Goal: Navigation & Orientation: Understand site structure

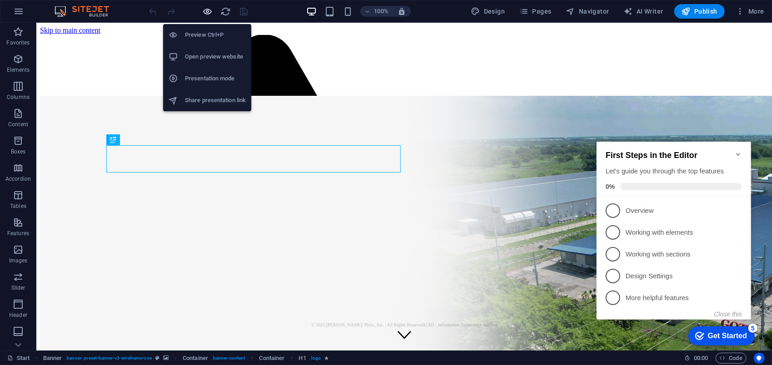
click at [206, 10] on icon "button" at bounding box center [208, 11] width 10 height 10
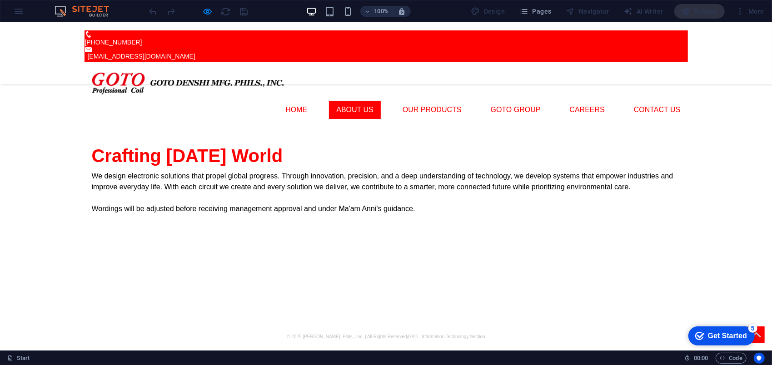
scroll to position [182, 0]
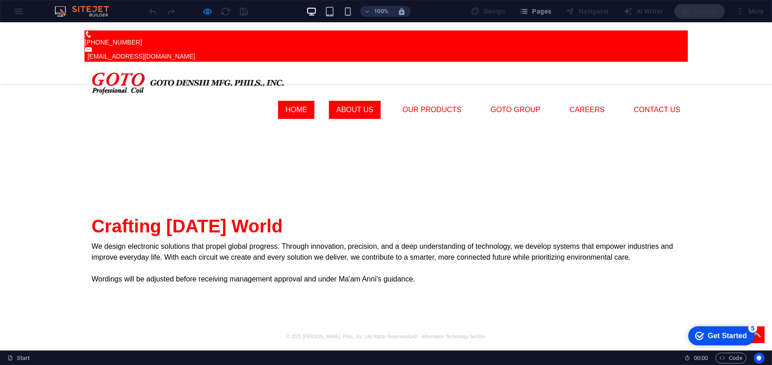
click at [381, 100] on link "About Us" at bounding box center [355, 109] width 52 height 18
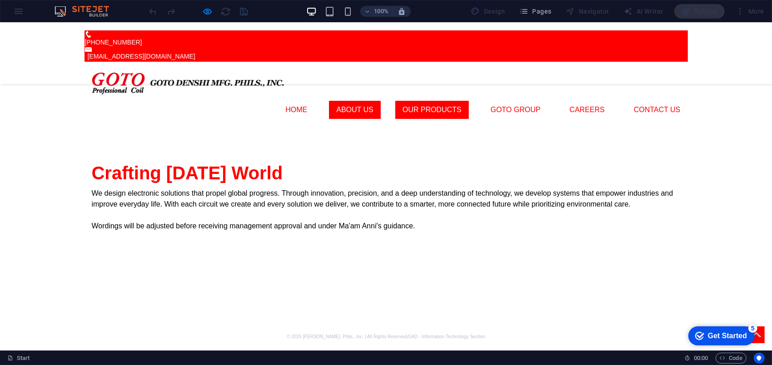
click at [436, 100] on link "Our Products" at bounding box center [433, 109] width 74 height 18
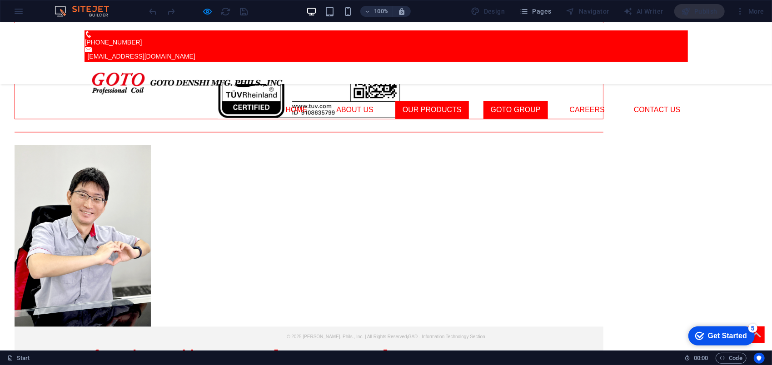
click at [505, 100] on link "GOTO GROUP" at bounding box center [516, 109] width 65 height 18
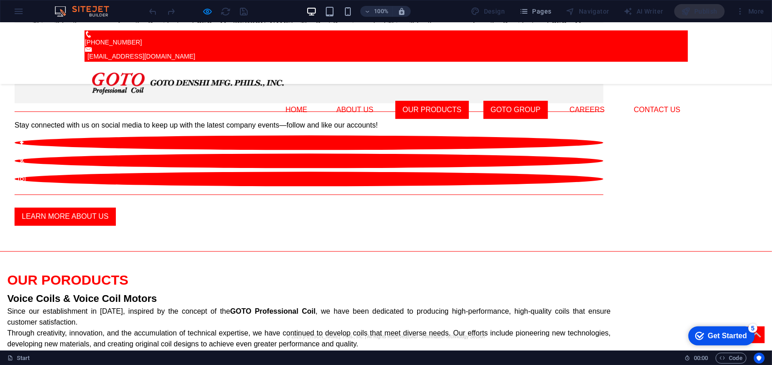
scroll to position [1436, 0]
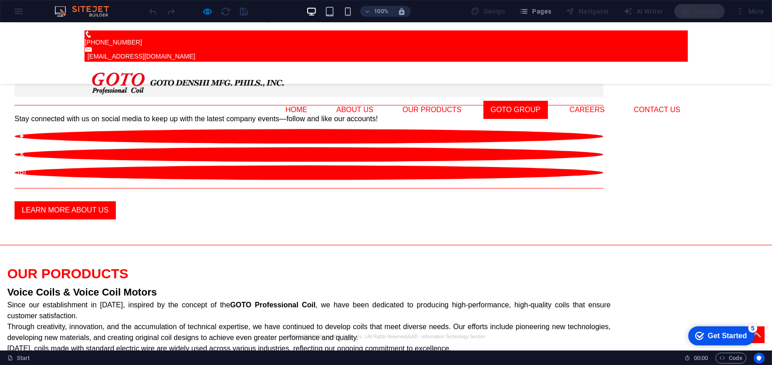
click at [562, 100] on ul "Home About Us Our Products GOTO GROUP Careers Contact Us" at bounding box center [387, 109] width 604 height 18
click at [615, 100] on ul "Home About Us Our Products GOTO GROUP Careers Contact Us" at bounding box center [387, 109] width 604 height 18
click at [595, 100] on link "Careers" at bounding box center [588, 109] width 50 height 18
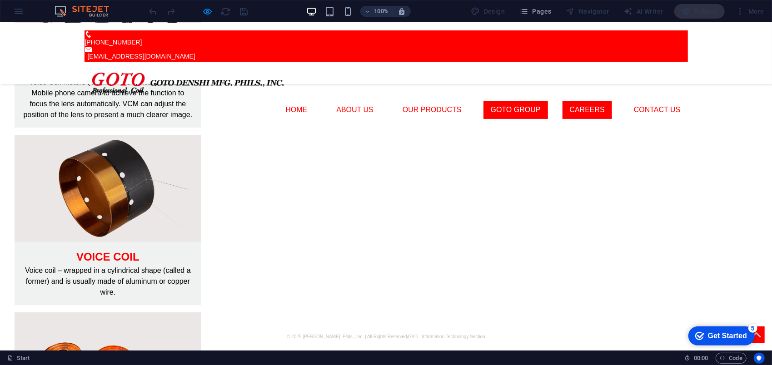
scroll to position [1932, 0]
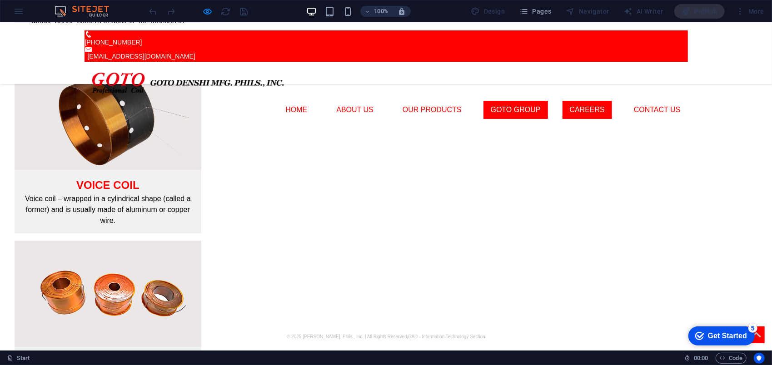
click at [532, 100] on link "GOTO GROUP" at bounding box center [516, 109] width 65 height 18
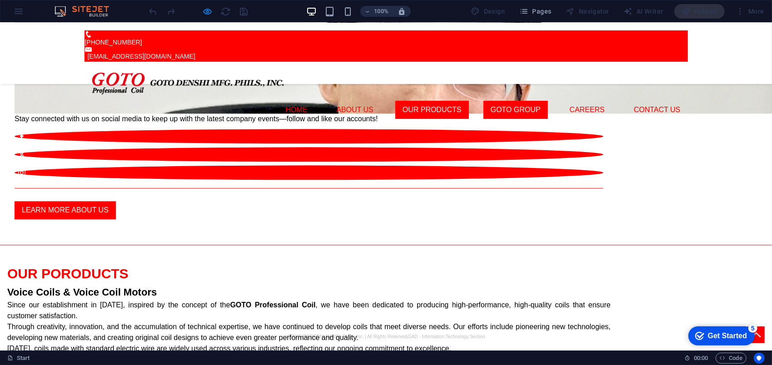
click at [452, 100] on link "Our Products" at bounding box center [433, 109] width 74 height 18
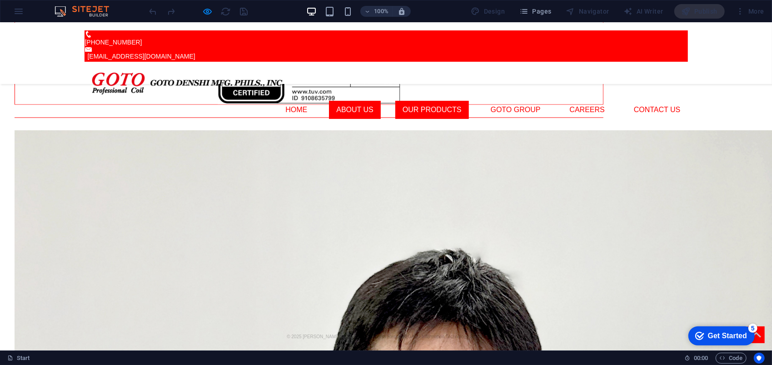
click at [381, 100] on link "About Us" at bounding box center [355, 109] width 52 height 18
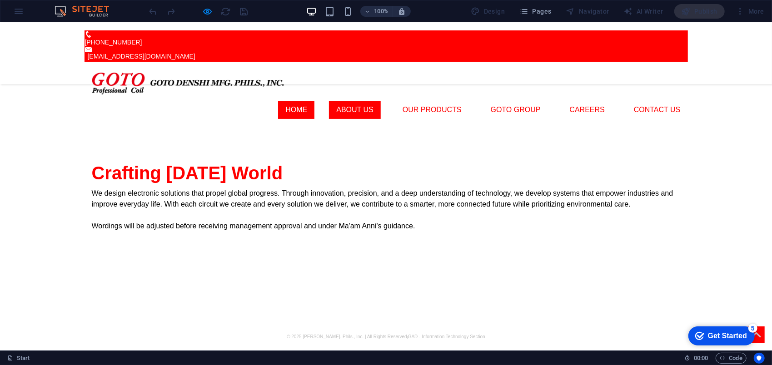
click at [310, 100] on link "Home" at bounding box center [296, 109] width 36 height 18
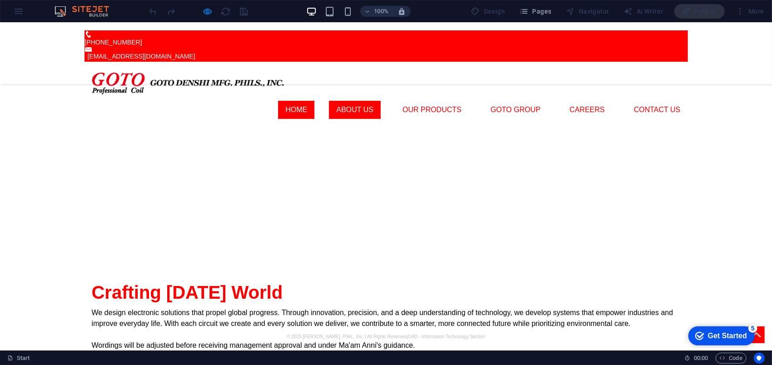
scroll to position [0, 0]
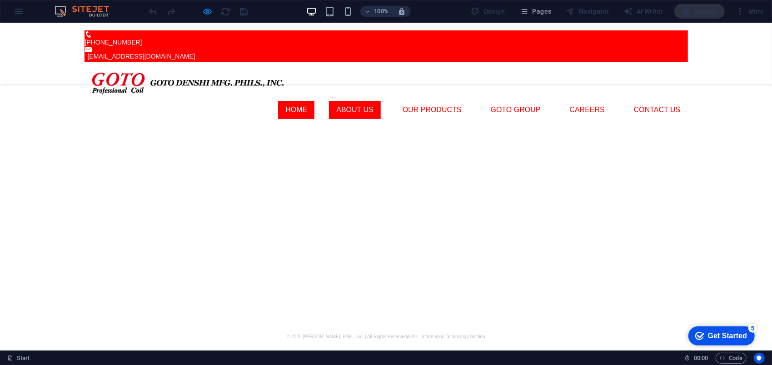
click at [370, 100] on link "About Us" at bounding box center [355, 109] width 52 height 18
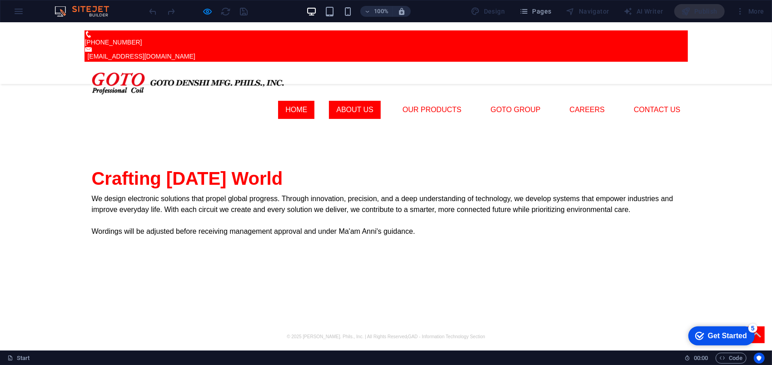
scroll to position [235, 0]
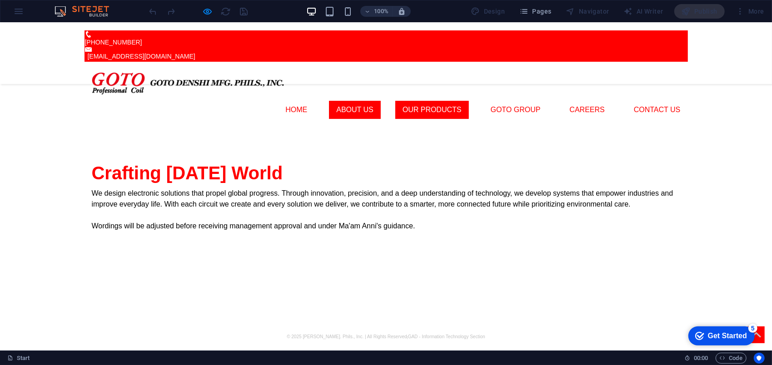
click at [441, 100] on link "Our Products" at bounding box center [433, 109] width 74 height 18
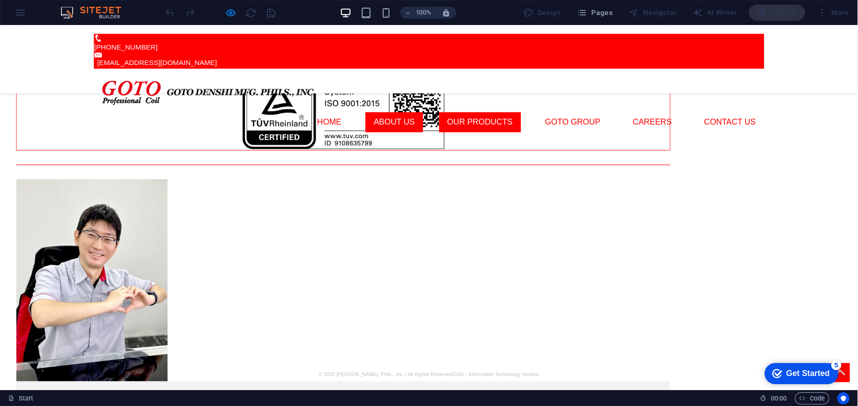
scroll to position [1076, 0]
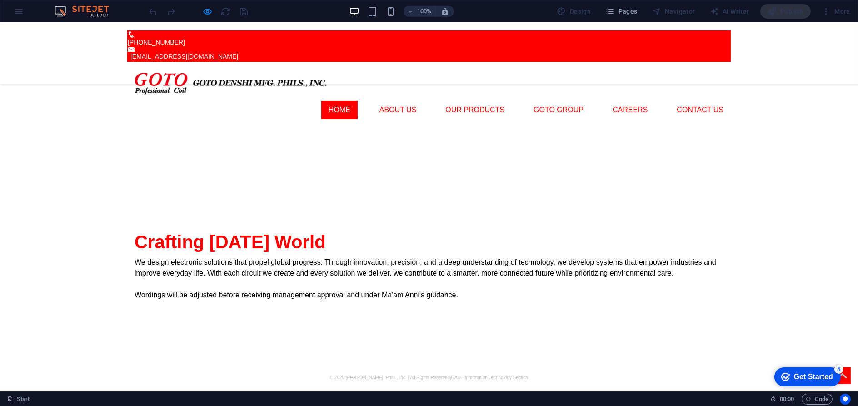
click at [357, 101] on link "Home" at bounding box center [339, 110] width 36 height 18
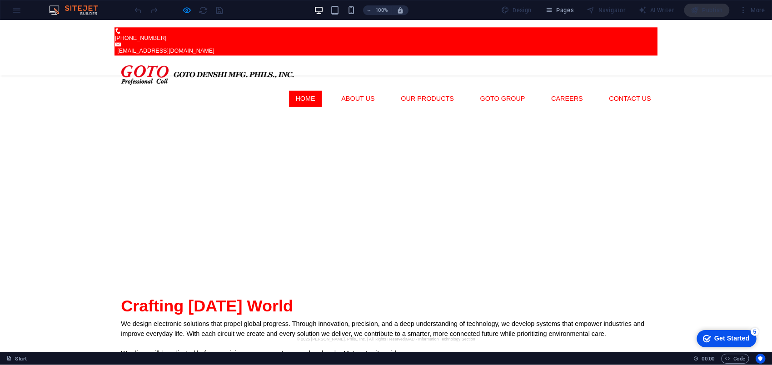
scroll to position [0, 0]
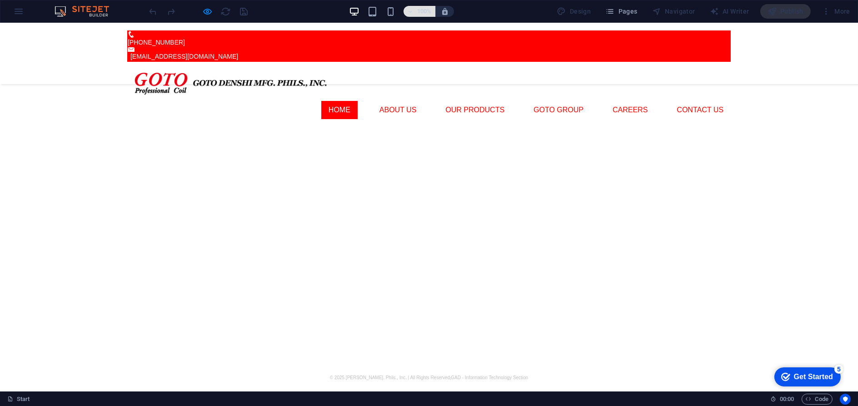
click at [427, 13] on h6 "100%" at bounding box center [424, 11] width 15 height 11
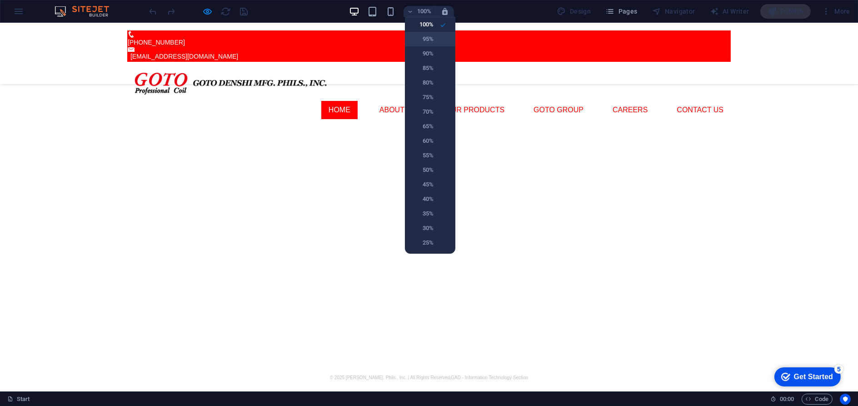
click at [436, 41] on li "95%" at bounding box center [430, 39] width 50 height 15
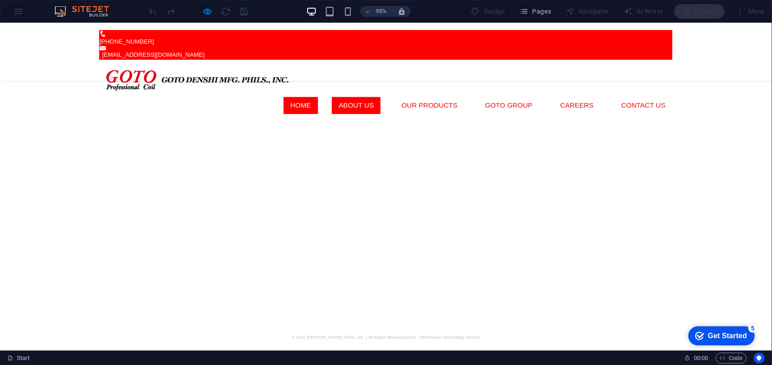
click at [391, 101] on link "About Us" at bounding box center [376, 110] width 52 height 18
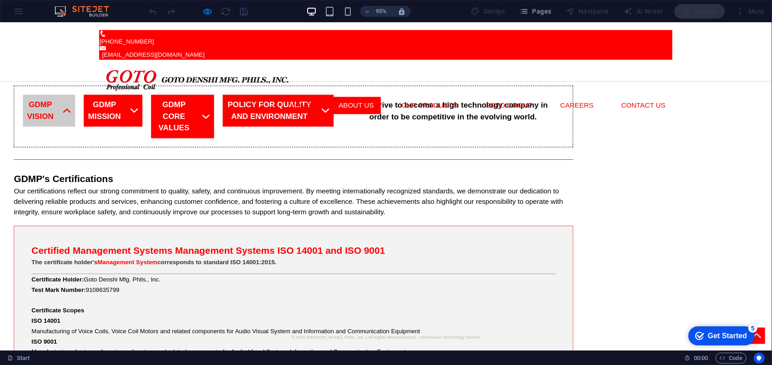
scroll to position [690, 0]
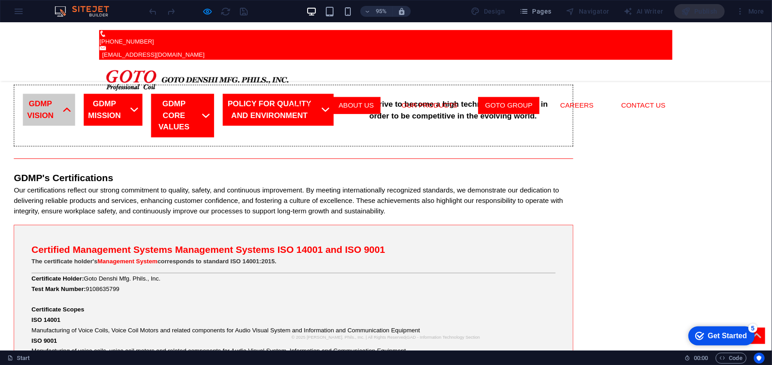
click at [531, 101] on link "GOTO GROUP" at bounding box center [536, 110] width 65 height 18
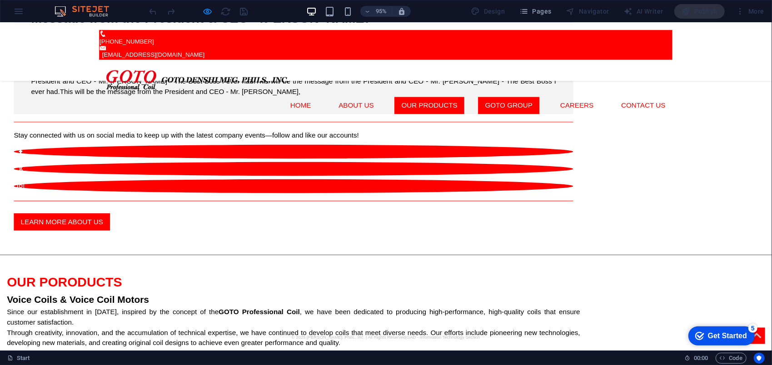
scroll to position [1436, 0]
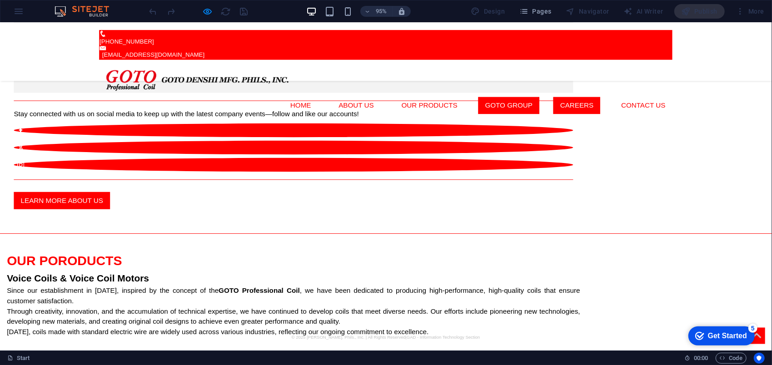
click at [606, 101] on link "Careers" at bounding box center [608, 110] width 50 height 18
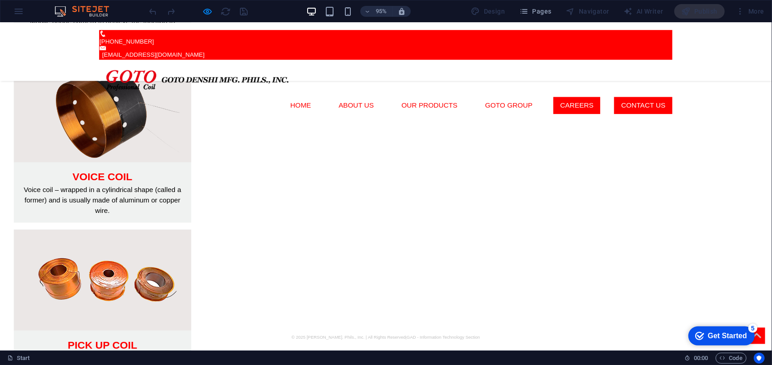
click at [670, 101] on link "Contact Us" at bounding box center [677, 110] width 61 height 18
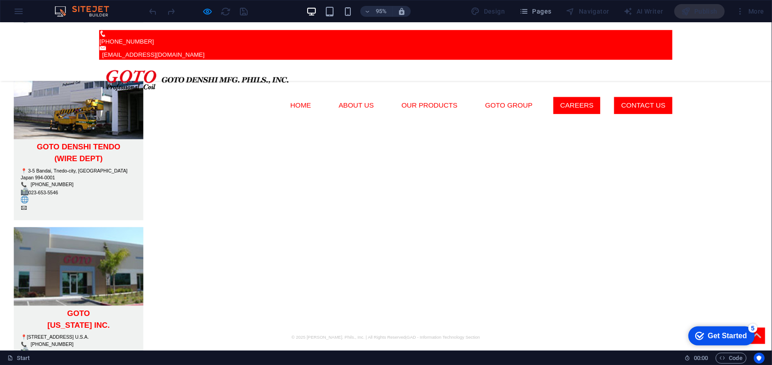
scroll to position [2614, 0]
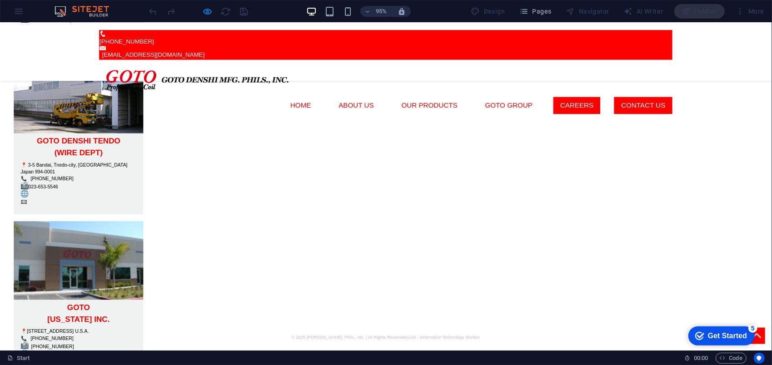
click at [599, 101] on link "Careers" at bounding box center [608, 110] width 50 height 18
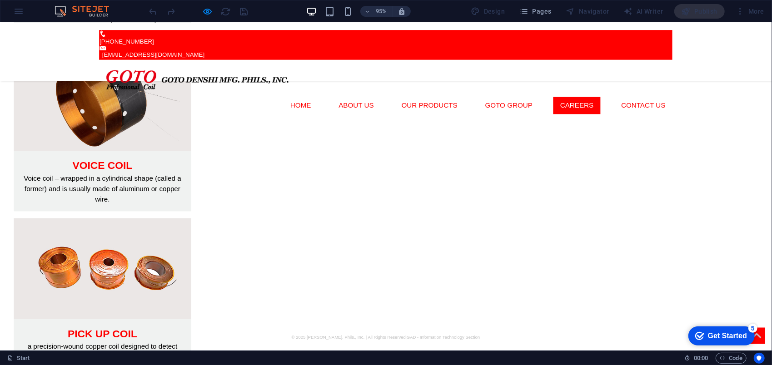
scroll to position [1932, 0]
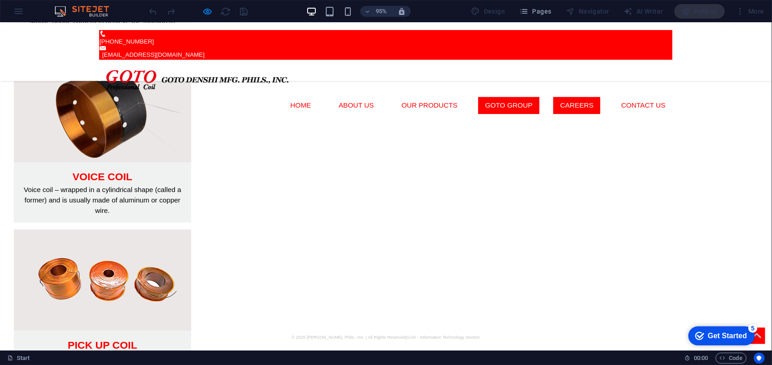
click at [548, 101] on link "GOTO GROUP" at bounding box center [536, 110] width 65 height 18
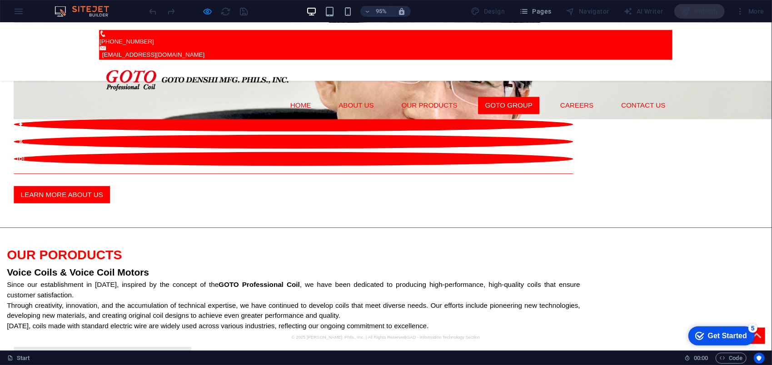
scroll to position [1436, 0]
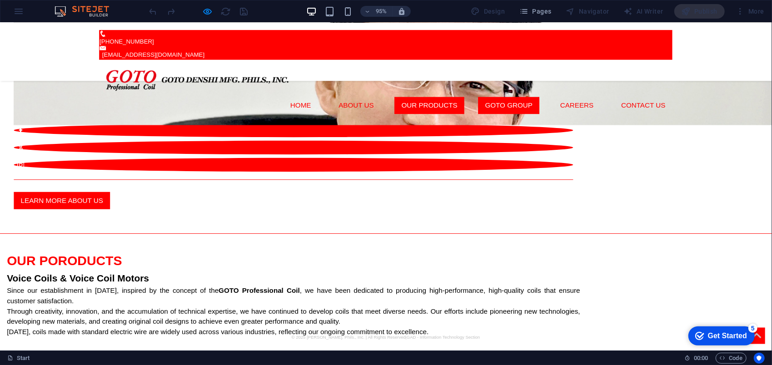
click at [482, 101] on link "Our Products" at bounding box center [453, 110] width 74 height 18
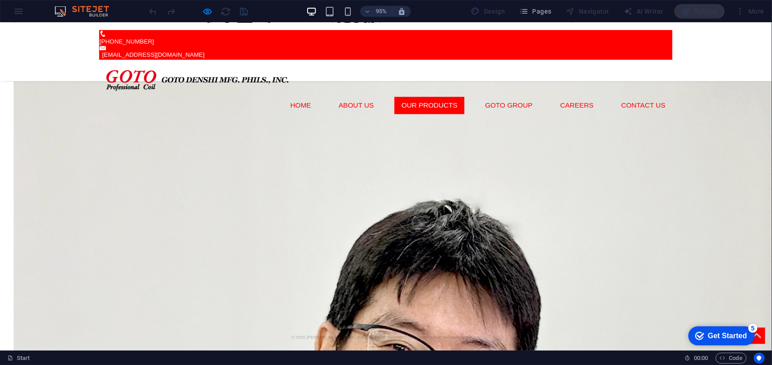
scroll to position [1076, 0]
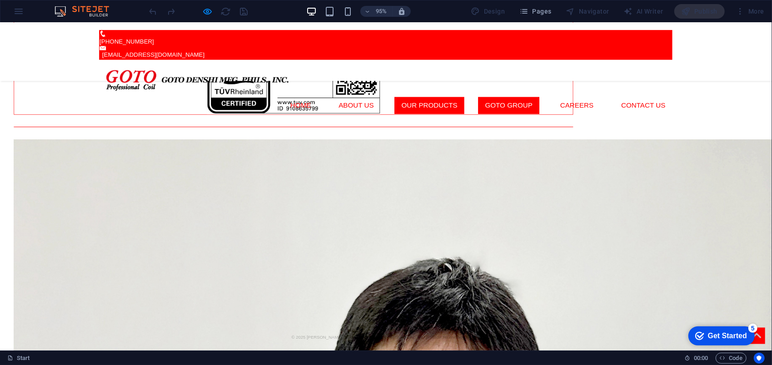
click at [528, 101] on link "GOTO GROUP" at bounding box center [536, 110] width 65 height 18
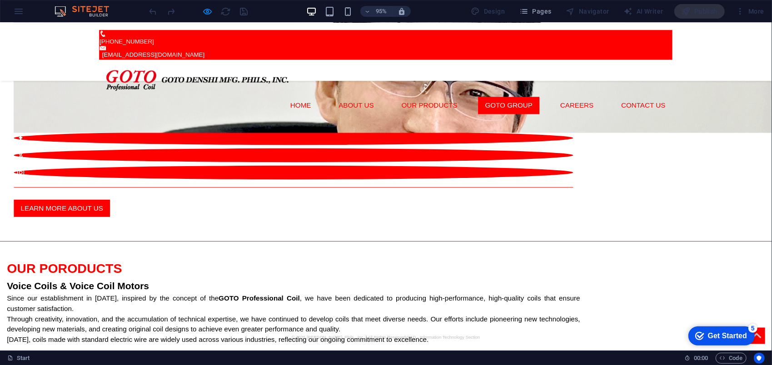
scroll to position [1436, 0]
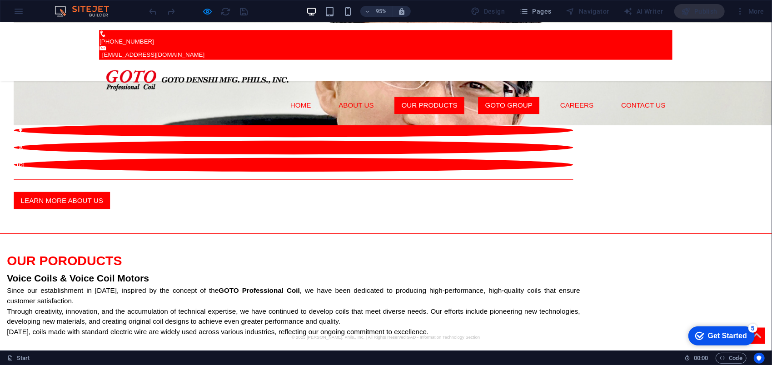
click at [473, 101] on link "Our Products" at bounding box center [453, 110] width 74 height 18
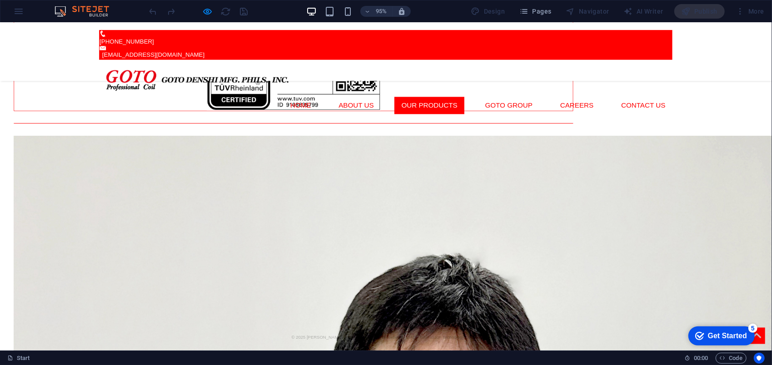
scroll to position [1076, 0]
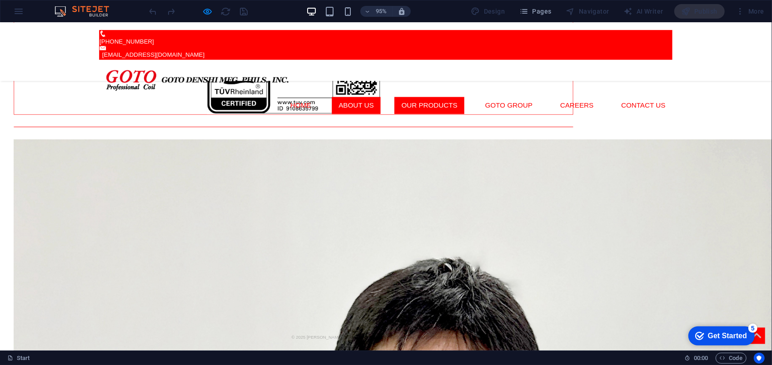
click at [401, 101] on link "About Us" at bounding box center [376, 110] width 52 height 18
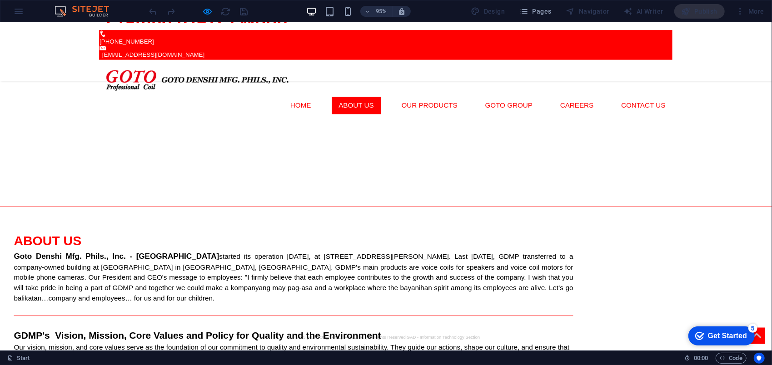
scroll to position [235, 0]
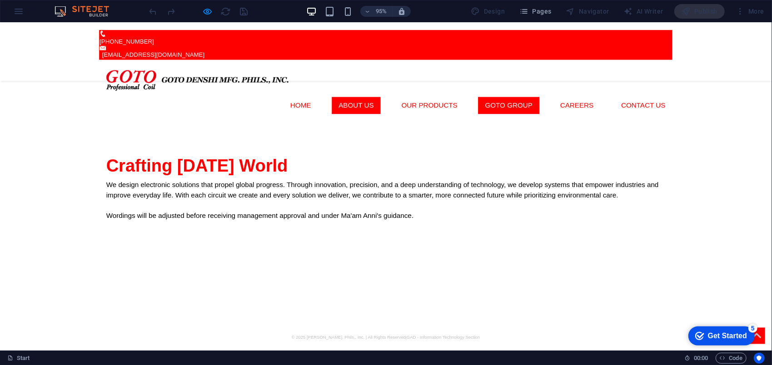
click at [534, 101] on link "GOTO GROUP" at bounding box center [536, 110] width 65 height 18
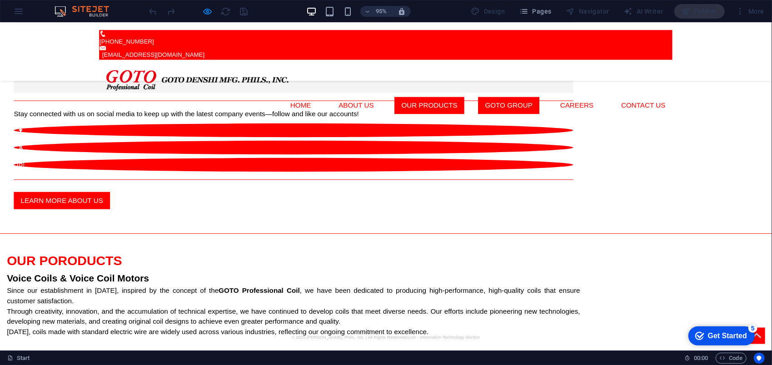
click at [488, 101] on link "Our Products" at bounding box center [453, 110] width 74 height 18
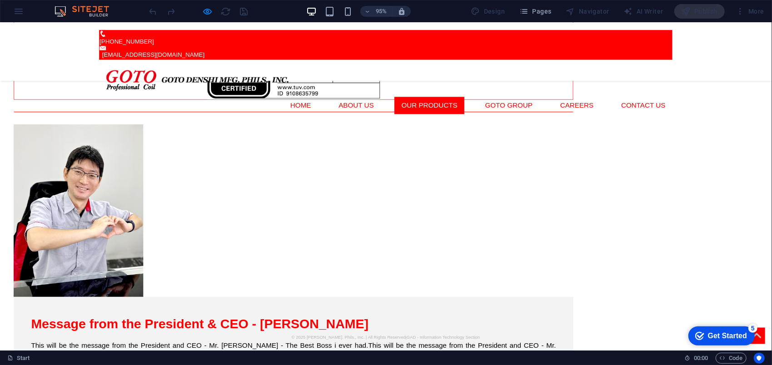
scroll to position [1076, 0]
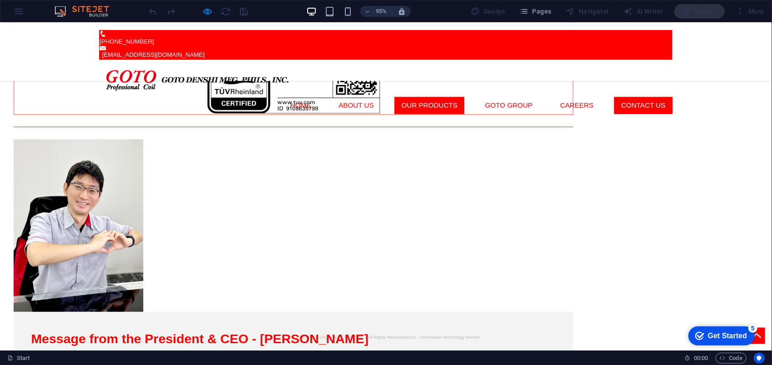
click at [672, 101] on link "Contact Us" at bounding box center [677, 110] width 61 height 18
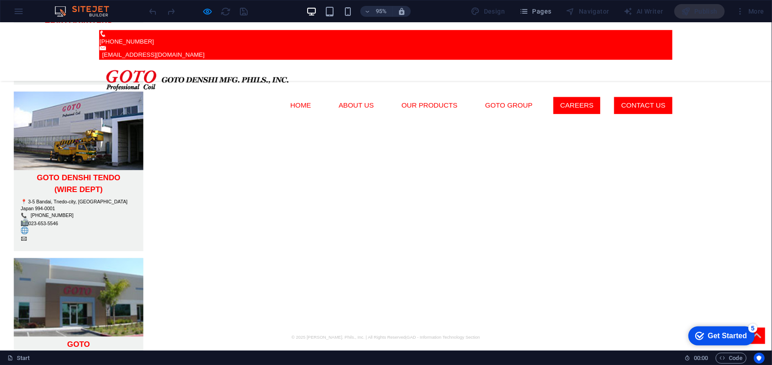
scroll to position [2614, 0]
